Goal: Complete application form: Complete application form

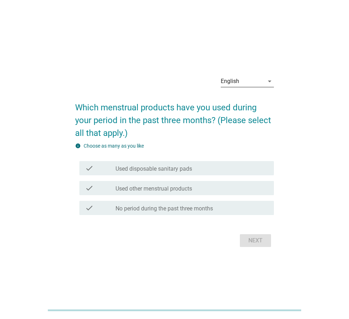
click at [260, 82] on div "English" at bounding box center [242, 81] width 43 height 11
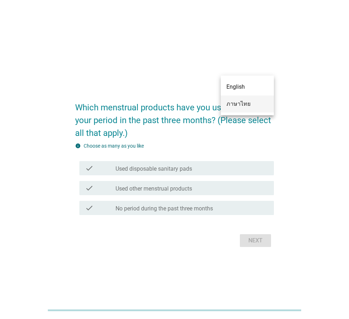
click at [252, 104] on div "ภาษาไทย" at bounding box center [248, 104] width 42 height 9
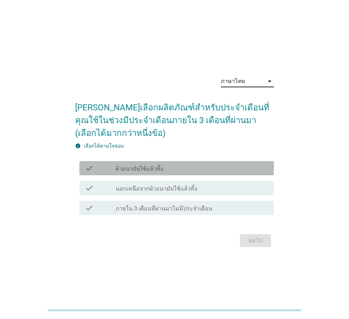
click at [89, 172] on icon "check" at bounding box center [89, 168] width 9 height 9
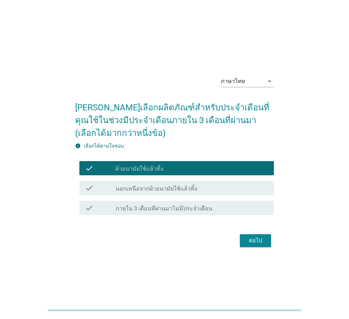
click at [248, 238] on div "ต่อไป" at bounding box center [256, 240] width 20 height 9
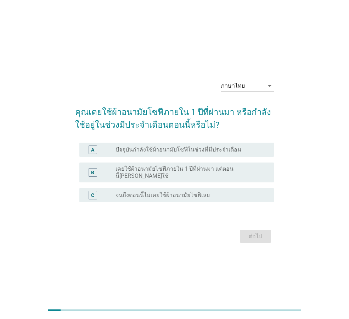
click at [159, 150] on label "ปัจจุบันกำลังใช้ผ้าอนามัยโซฟีในช่วงที่มีประจำเดือน" at bounding box center [179, 149] width 126 height 7
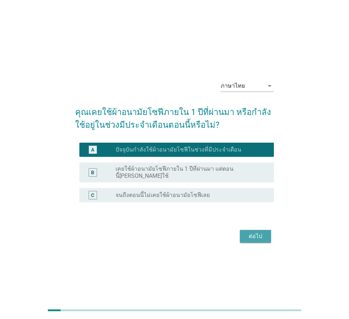
click at [259, 232] on div "ต่อไป" at bounding box center [256, 236] width 20 height 9
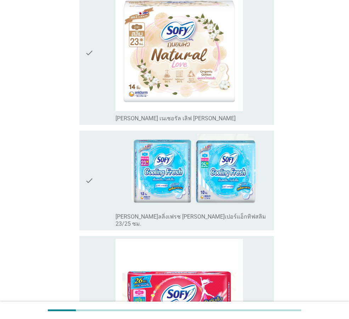
scroll to position [461, 0]
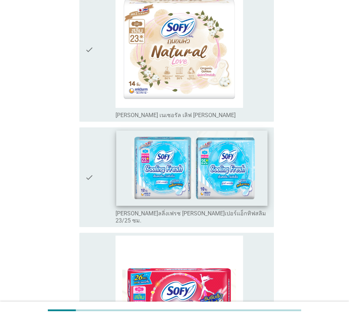
click at [232, 153] on img at bounding box center [191, 168] width 151 height 75
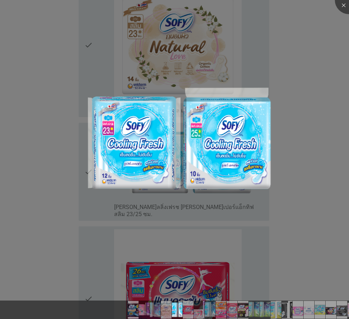
click at [310, 162] on div at bounding box center [174, 159] width 349 height 319
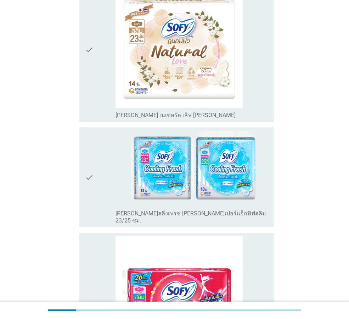
click at [84, 146] on div "check check_box_outline_blank [PERSON_NAME]ลลิ่งเฟรช [PERSON_NAME]เปอร์แอ็กทิฟส…" at bounding box center [176, 177] width 195 height 100
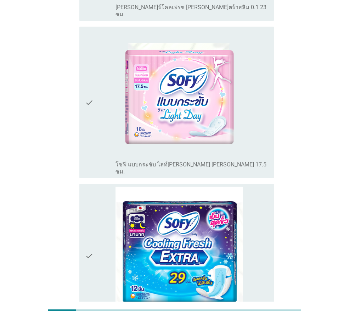
scroll to position [2536, 0]
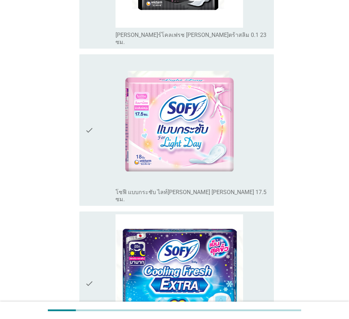
click at [91, 214] on icon "check" at bounding box center [89, 283] width 9 height 139
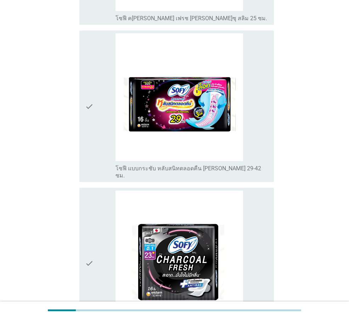
scroll to position [2125, 0]
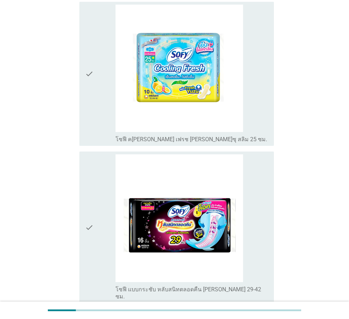
click at [91, 160] on icon "check" at bounding box center [89, 227] width 9 height 146
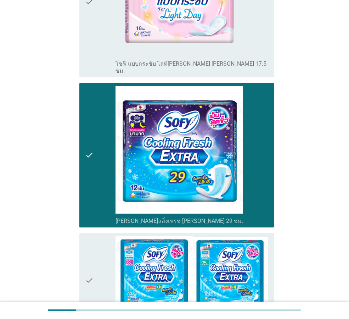
scroll to position [2665, 0]
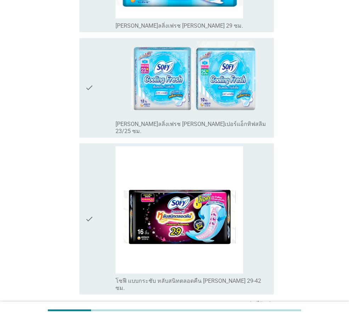
scroll to position [238, 0]
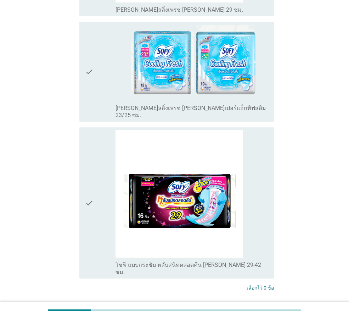
click at [87, 192] on icon "check" at bounding box center [89, 203] width 9 height 146
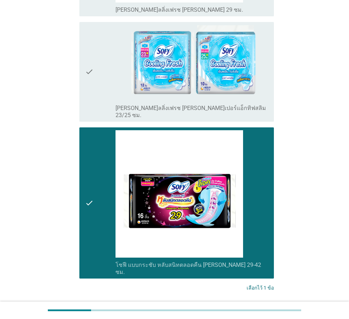
click at [90, 68] on icon "check" at bounding box center [89, 72] width 9 height 94
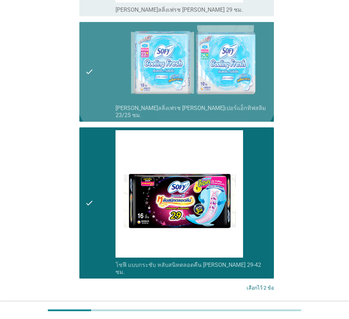
click at [85, 67] on icon "check" at bounding box center [89, 72] width 9 height 94
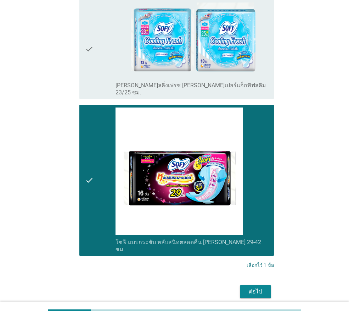
scroll to position [273, 0]
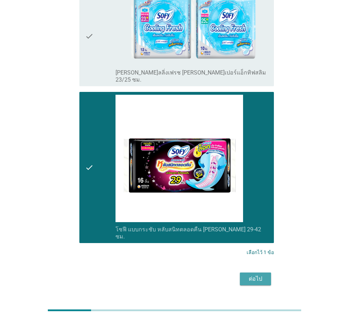
click at [249, 275] on div "ต่อไป" at bounding box center [256, 279] width 20 height 9
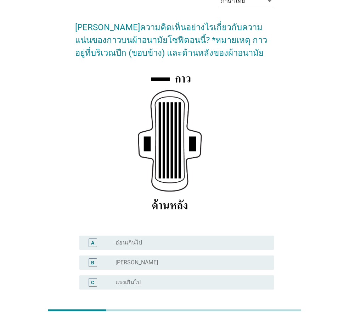
scroll to position [104, 0]
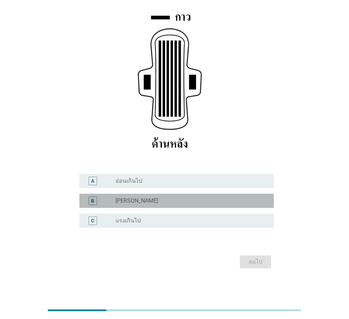
click at [189, 205] on div "radio_button_unchecked [PERSON_NAME]" at bounding box center [192, 201] width 153 height 9
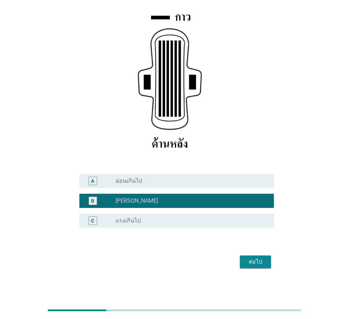
click at [253, 264] on div "ต่อไป" at bounding box center [256, 262] width 20 height 9
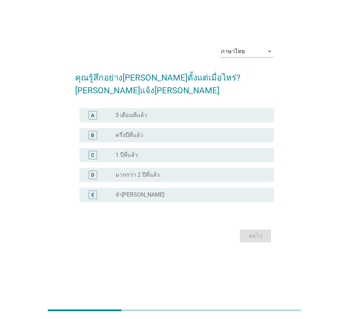
scroll to position [0, 0]
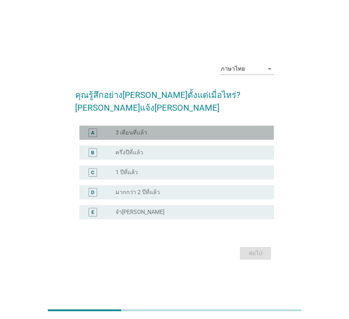
click at [185, 129] on div "radio_button_unchecked 3 เดือนที่แล้ว" at bounding box center [189, 132] width 147 height 7
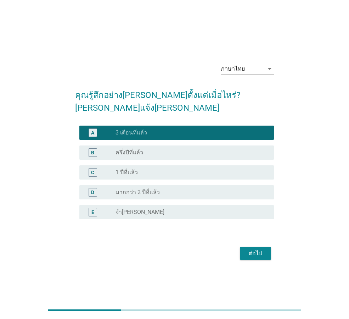
click at [261, 249] on div "ต่อไป" at bounding box center [256, 253] width 20 height 9
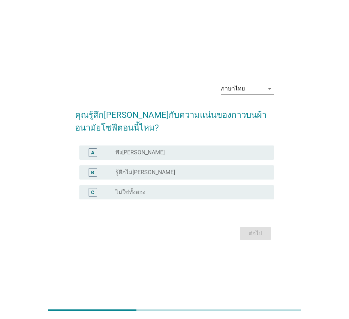
click at [170, 148] on div "radio_button_unchecked พึง[PERSON_NAME]" at bounding box center [192, 152] width 153 height 9
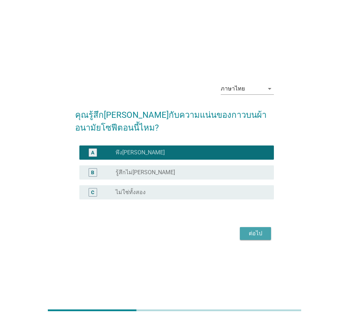
click at [254, 232] on div "ต่อไป" at bounding box center [256, 233] width 20 height 9
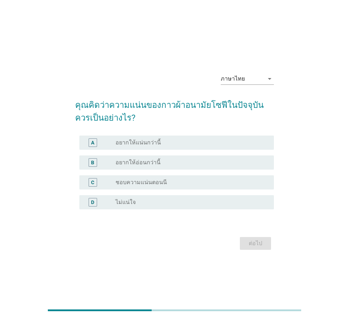
click at [156, 179] on label "ชอบความแน่นตอนนี" at bounding box center [141, 182] width 51 height 7
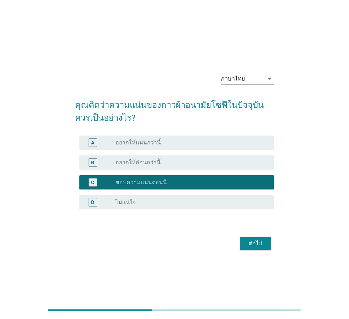
click at [264, 239] on div "ต่อไป" at bounding box center [256, 243] width 20 height 9
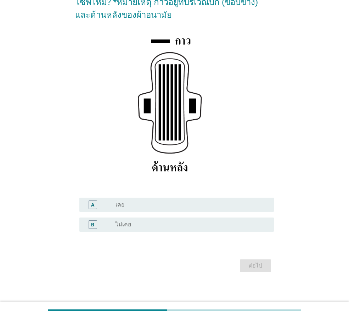
scroll to position [84, 0]
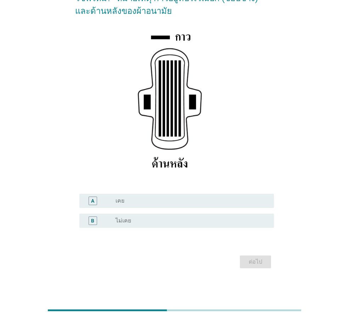
click at [151, 199] on div "radio_button_unchecked เคย" at bounding box center [189, 200] width 147 height 7
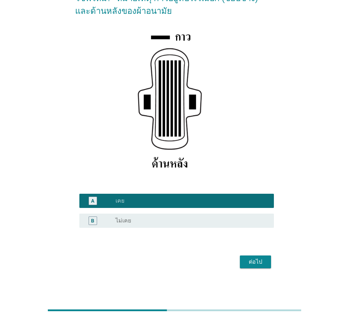
click at [267, 266] on button "ต่อไป" at bounding box center [255, 261] width 31 height 13
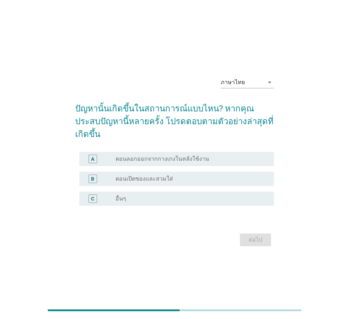
click at [154, 172] on div "B radio_button_unchecked ตอนเปิดซองและสวมใส่" at bounding box center [176, 179] width 195 height 14
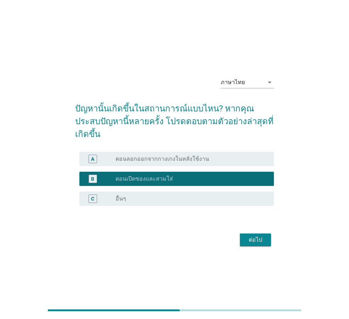
click at [248, 236] on div "ต่อไป" at bounding box center [256, 240] width 20 height 9
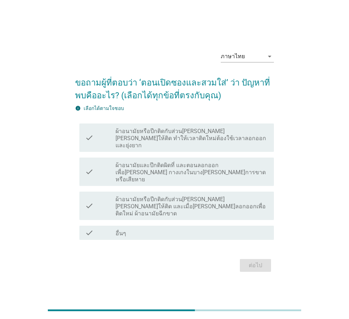
click at [236, 139] on label "ผ้าอนามัยหรือปีกติดกับส่วน[PERSON_NAME][PERSON_NAME]ให้ติด ทำให้เวลาติดใหม่ต้อง…" at bounding box center [192, 138] width 153 height 21
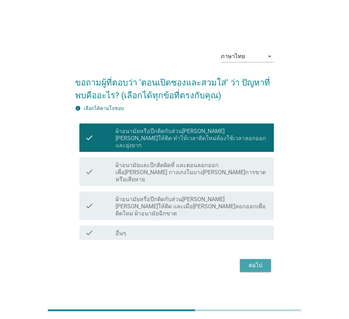
click at [250, 261] on div "ต่อไป" at bounding box center [256, 265] width 20 height 9
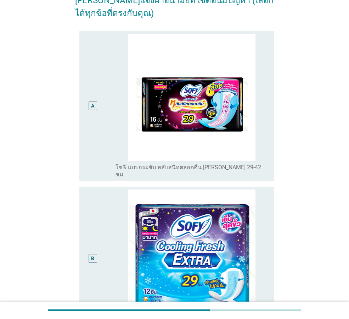
scroll to position [248, 0]
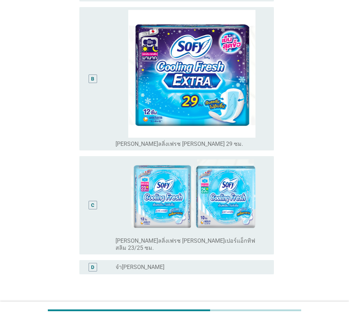
click at [96, 201] on div "C" at bounding box center [93, 205] width 9 height 9
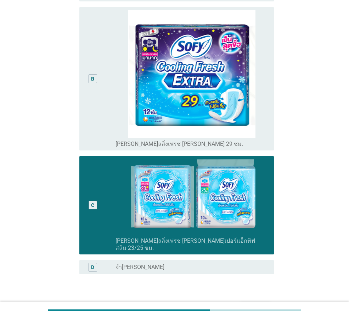
click at [250, 304] on div "ต่อไป" at bounding box center [256, 308] width 20 height 9
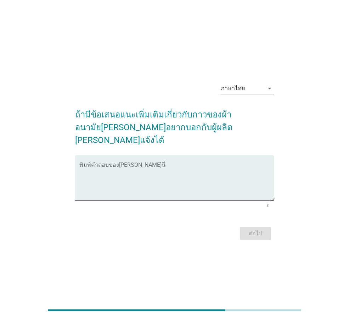
click at [229, 164] on textarea "พิมพ์คำตอบของคุณ ที่นี่" at bounding box center [176, 182] width 195 height 37
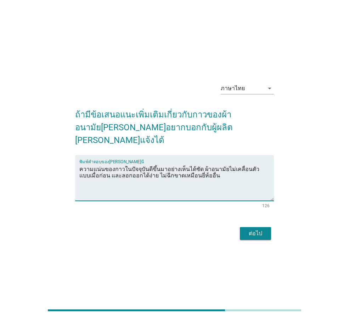
click at [123, 167] on textarea "ความแน่นของกาวในปัจจุบันดีขึ้นมาอย่างเห็นได้ชัด ผ้าอนามัยไม่เคลื่อนตัวแบบเมื่อก…" at bounding box center [176, 182] width 195 height 37
type textarea "ความแน่นของกาวในปัจจุบันดีขึ้นมาอย่างเห็นได้ชัด ผ้าอนามัยไม่เคลื่อนตัวแบบเมื่อก…"
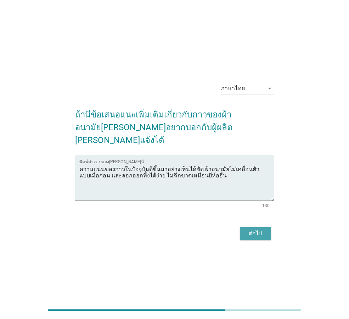
click at [247, 229] on div "ต่อไป" at bounding box center [256, 233] width 20 height 9
